Goal: Information Seeking & Learning: Learn about a topic

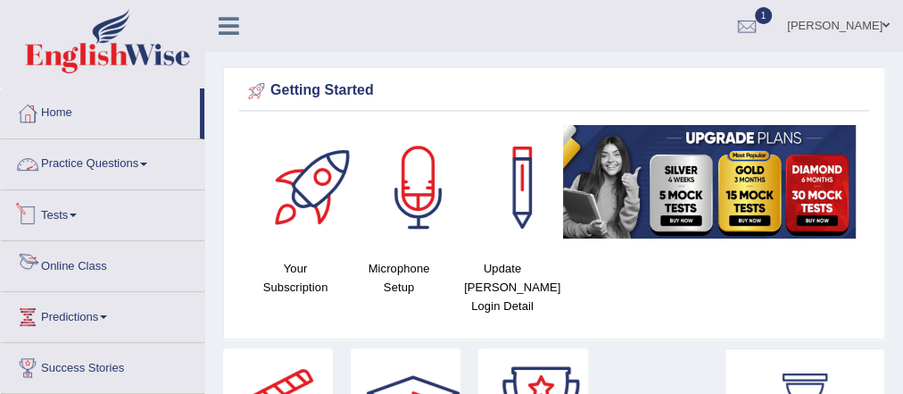
click at [129, 161] on link "Practice Questions" at bounding box center [102, 161] width 203 height 45
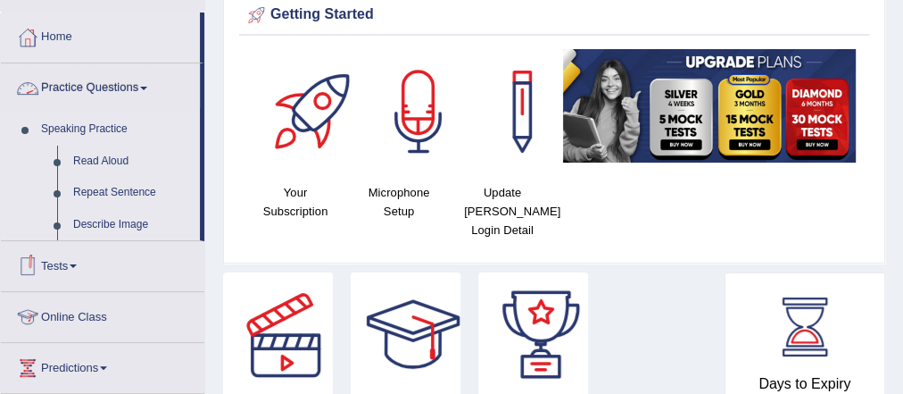
scroll to position [286, 0]
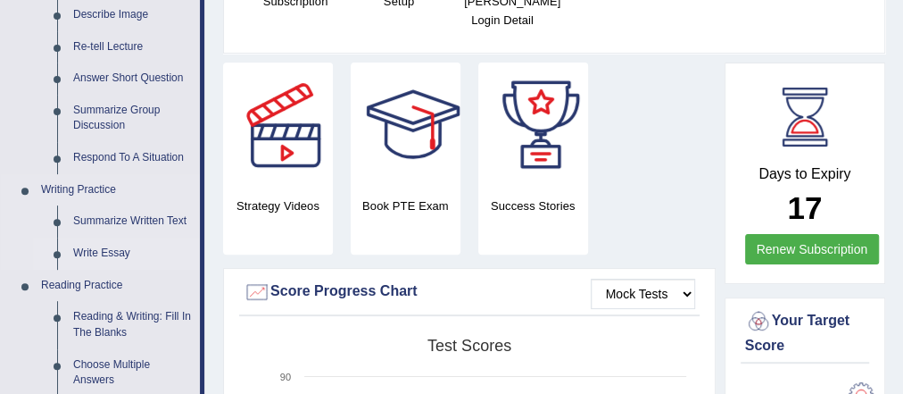
click at [118, 253] on link "Write Essay" at bounding box center [132, 253] width 135 height 32
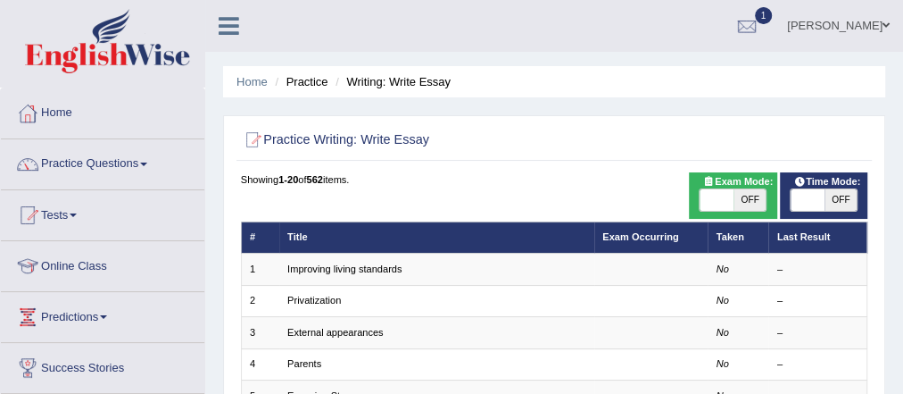
checkbox input "true"
drag, startPoint x: 739, startPoint y: 195, endPoint x: 781, endPoint y: 192, distance: 42.1
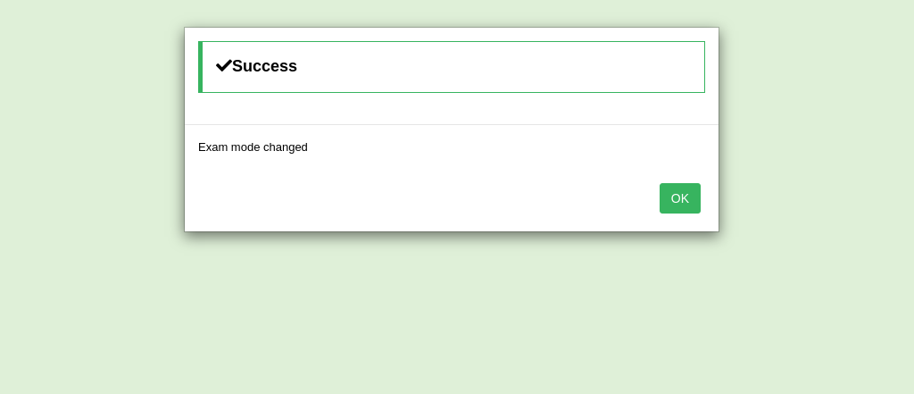
click at [682, 198] on button "OK" at bounding box center [680, 198] width 41 height 30
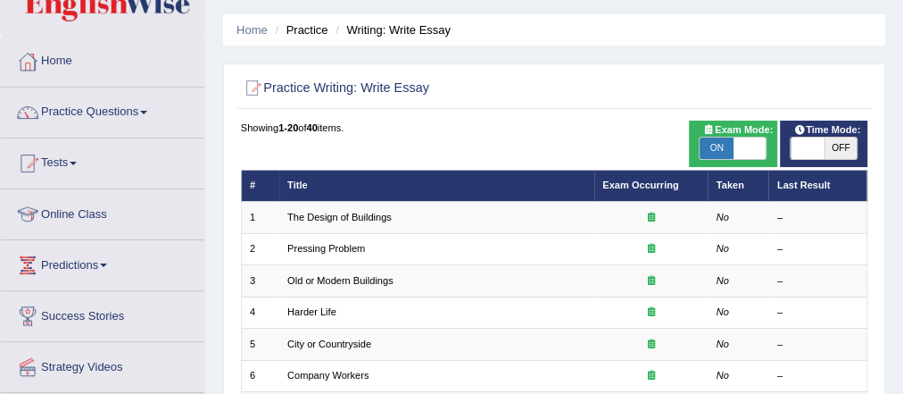
scroll to position [71, 0]
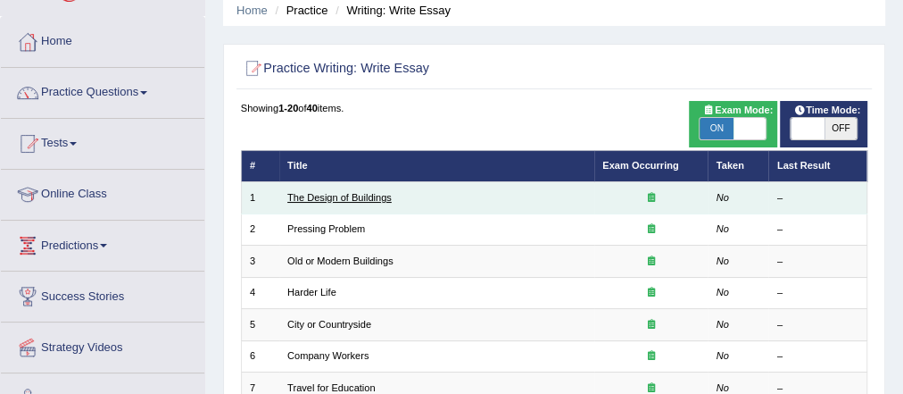
click at [373, 200] on link "The Design of Buildings" at bounding box center [339, 197] width 104 height 11
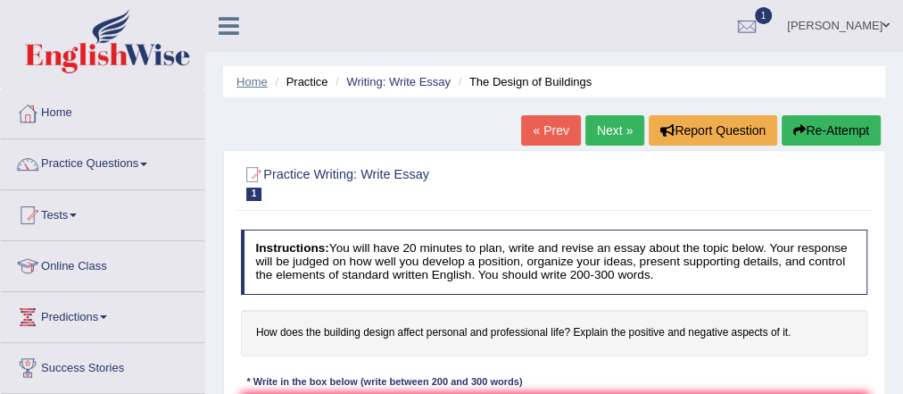
click at [247, 82] on link "Home" at bounding box center [252, 81] width 31 height 13
